Goal: Information Seeking & Learning: Learn about a topic

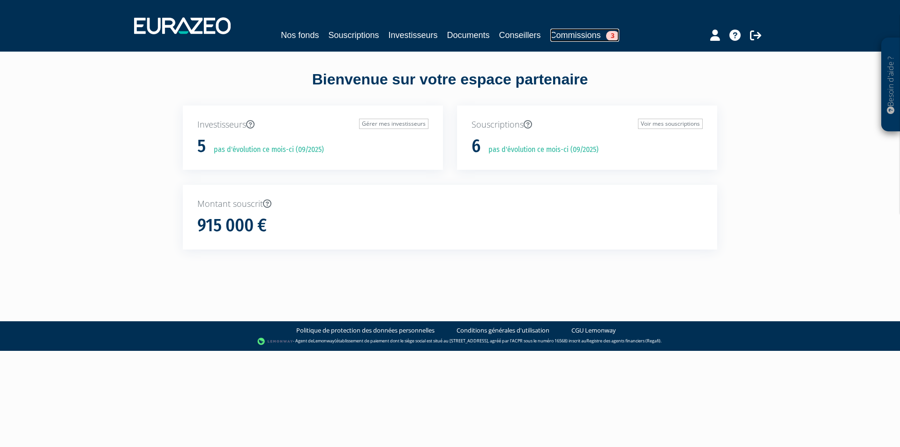
click at [566, 35] on link "Commissions 3" at bounding box center [584, 35] width 69 height 13
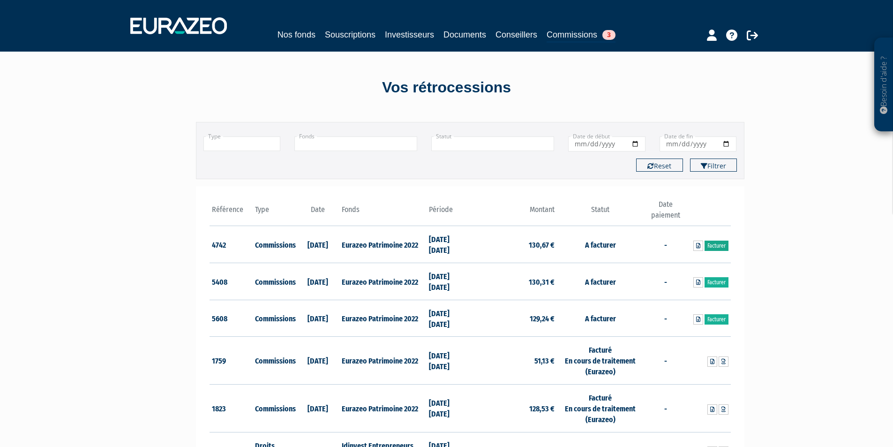
click at [722, 246] on link "Facturer" at bounding box center [716, 245] width 24 height 10
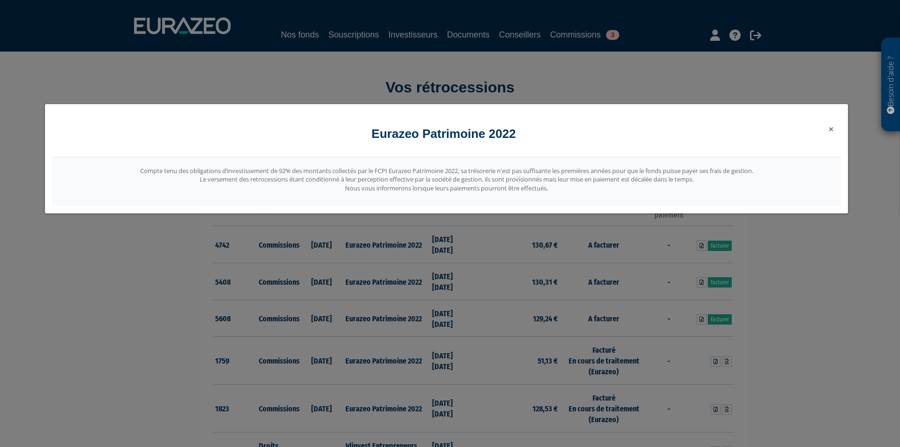
click at [830, 130] on span "×" at bounding box center [831, 128] width 6 height 13
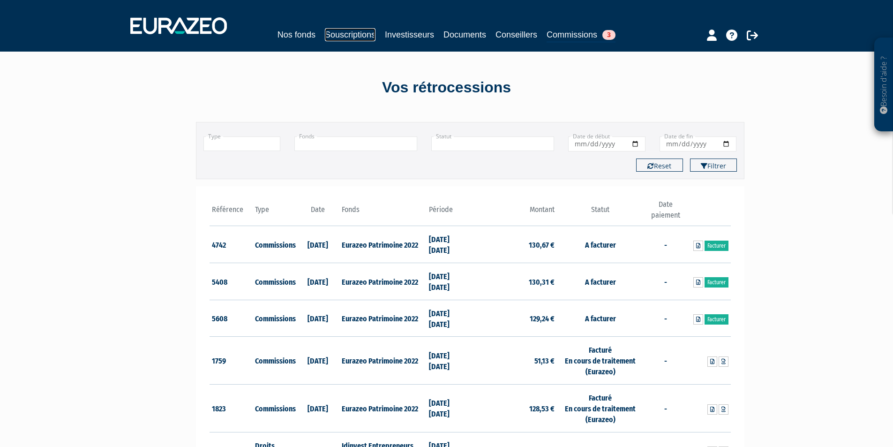
click at [335, 35] on link "Souscriptions" at bounding box center [350, 34] width 51 height 13
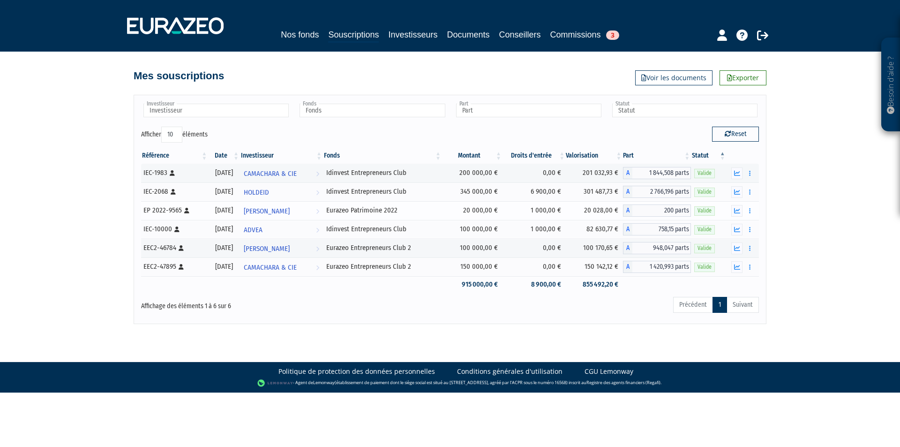
click at [165, 209] on div "EP 2022-9565 [Français] Personne physique" at bounding box center [173, 210] width 61 height 10
click at [382, 211] on div "Eurazeo Patrimoine 2022" at bounding box center [382, 210] width 112 height 10
click at [171, 209] on div "EP 2022-9565 [Français] Personne physique" at bounding box center [173, 210] width 61 height 10
click at [736, 209] on icon "button" at bounding box center [737, 211] width 6 height 6
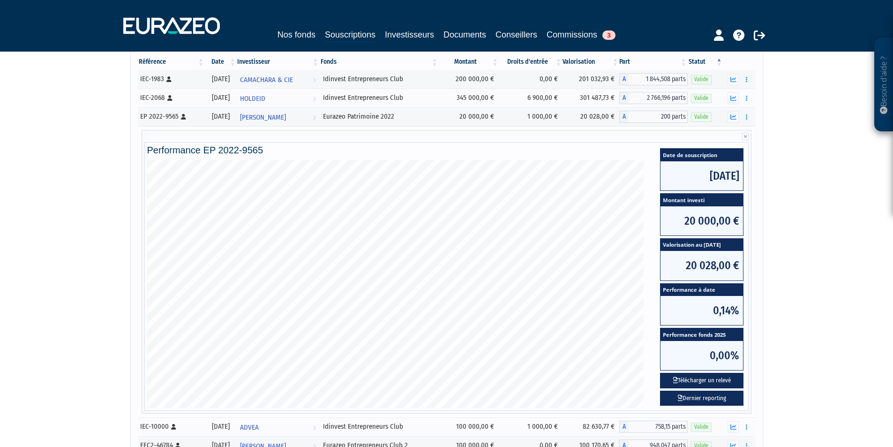
scroll to position [141, 0]
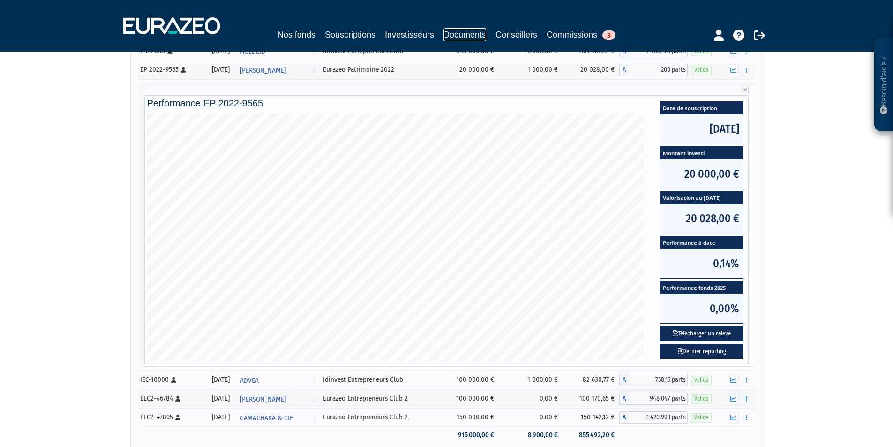
click at [473, 36] on link "Documents" at bounding box center [464, 34] width 43 height 13
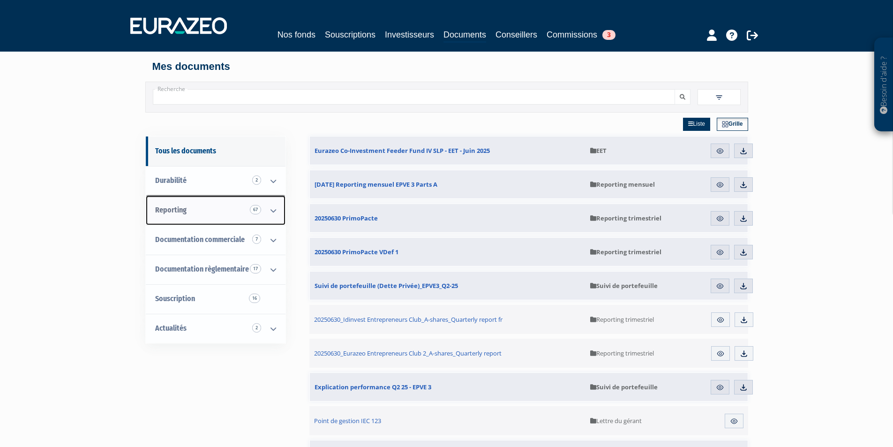
click at [198, 211] on link "Reporting 67" at bounding box center [216, 210] width 140 height 30
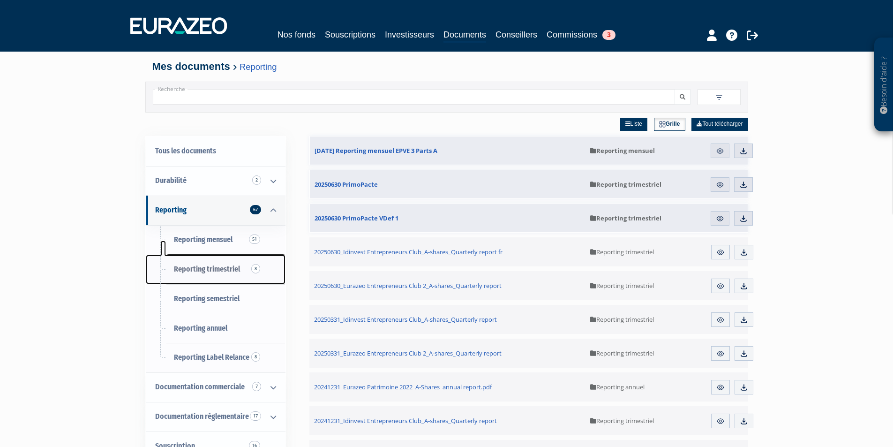
click at [218, 268] on span "Reporting trimestriel 8" at bounding box center [207, 268] width 66 height 9
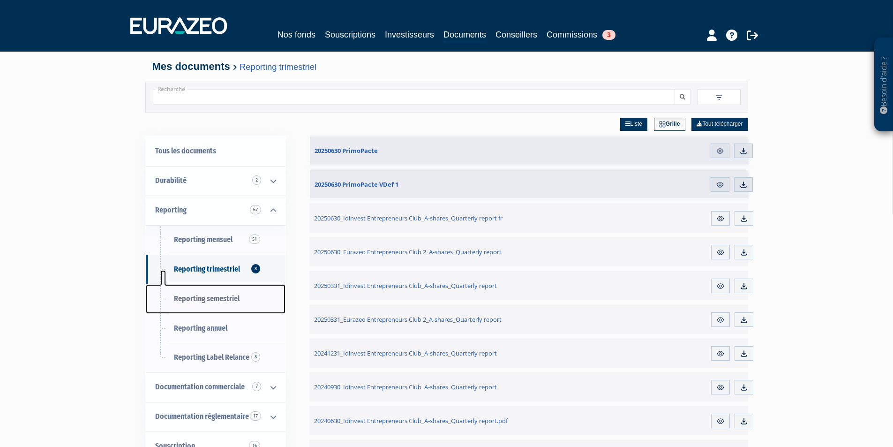
click at [198, 296] on span "Reporting semestriel" at bounding box center [207, 298] width 66 height 9
